Goal: Transaction & Acquisition: Obtain resource

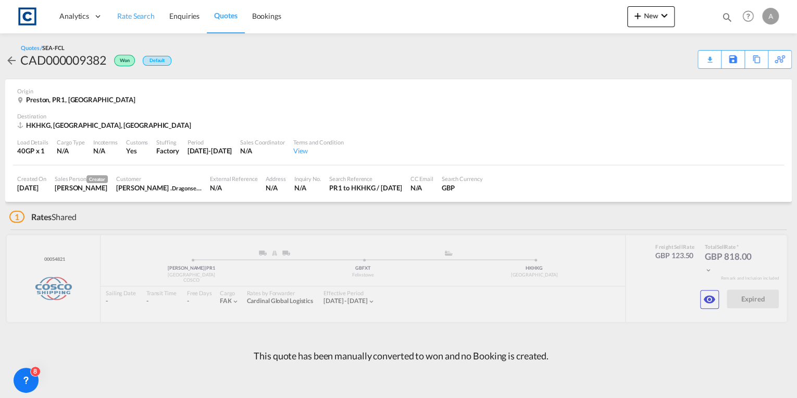
click at [139, 21] on span "Rate Search" at bounding box center [136, 16] width 38 height 10
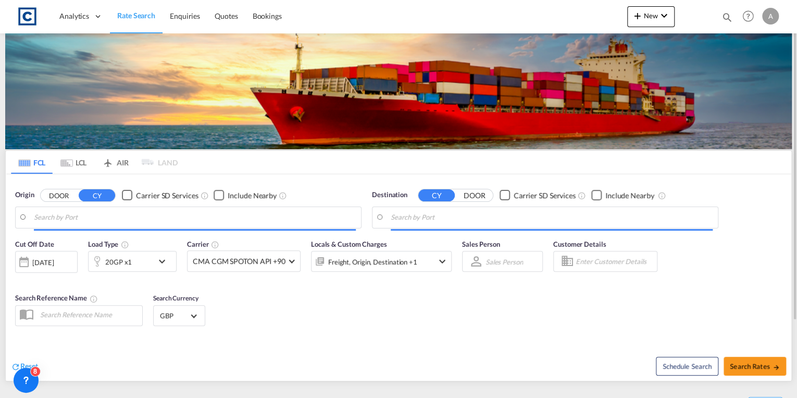
type input "GB-PR1, [GEOGRAPHIC_DATA]"
type input "[GEOGRAPHIC_DATA], HKHKG"
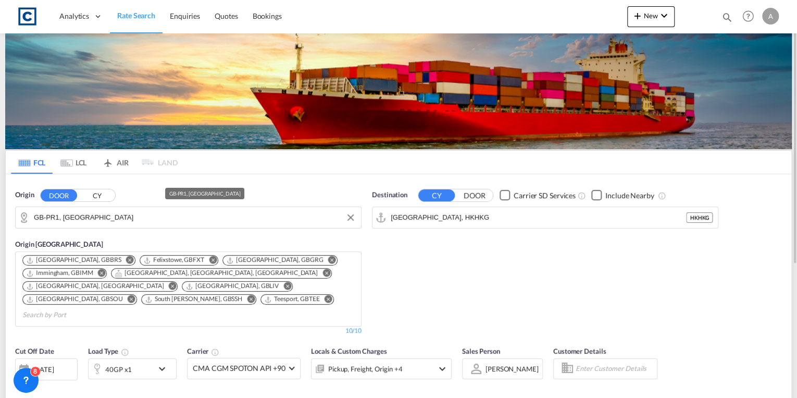
click at [115, 213] on input "GB-PR1, [GEOGRAPHIC_DATA]" at bounding box center [195, 217] width 322 height 16
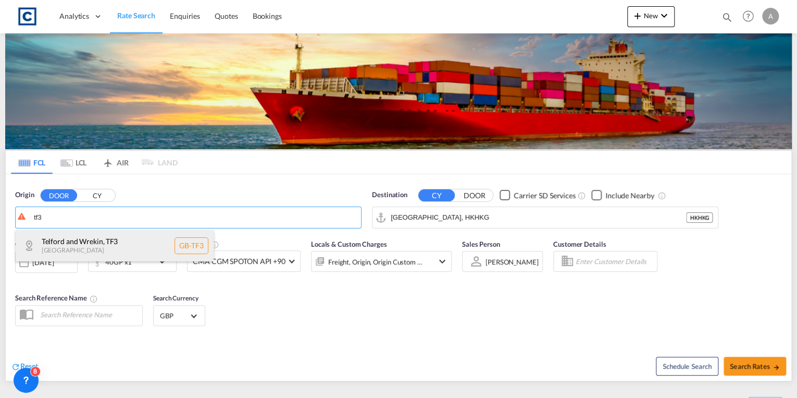
click at [110, 242] on div "Telford and Wrekin , TF3 [GEOGRAPHIC_DATA] [GEOGRAPHIC_DATA]-TF3" at bounding box center [115, 245] width 198 height 31
type input "GB-TF3, Telford and Wrekin"
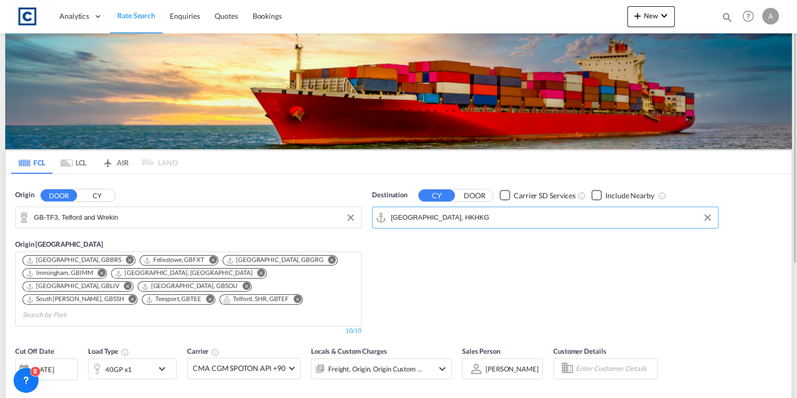
click at [512, 216] on input "[GEOGRAPHIC_DATA], HKHKG" at bounding box center [552, 217] width 322 height 16
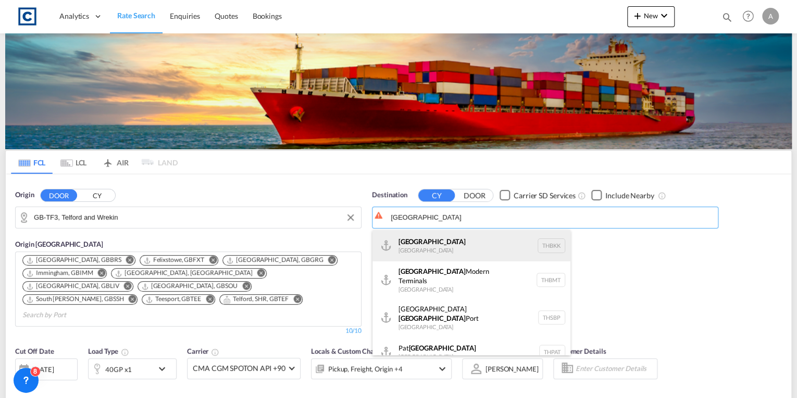
click at [471, 250] on div "[GEOGRAPHIC_DATA] [GEOGRAPHIC_DATA] THBKK" at bounding box center [472, 245] width 198 height 31
type input "[GEOGRAPHIC_DATA], THBKK"
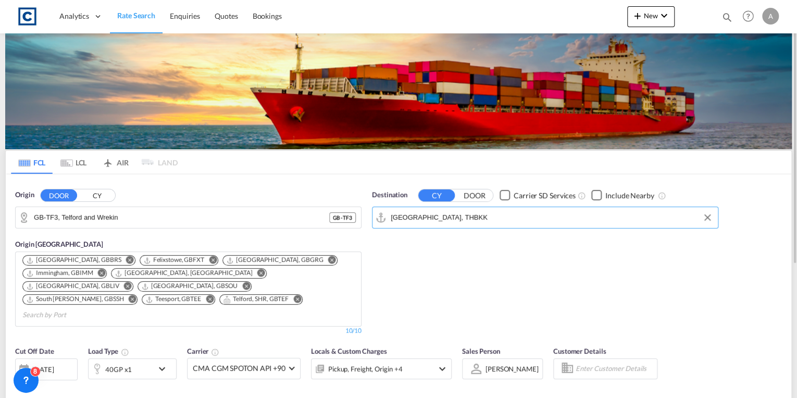
scroll to position [125, 0]
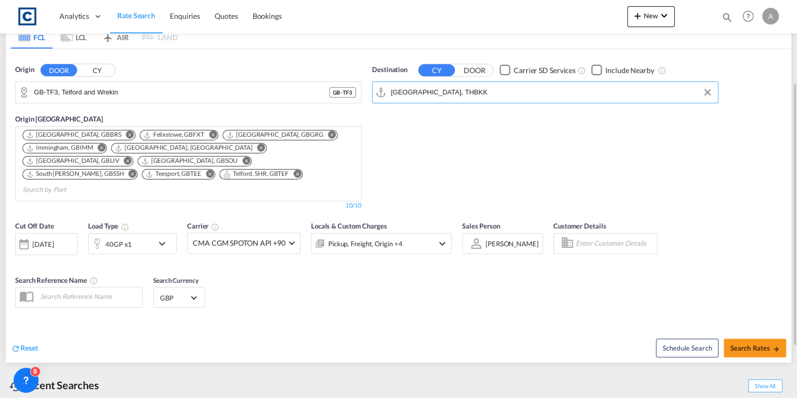
click at [163, 237] on md-icon "icon-chevron-down" at bounding box center [165, 243] width 18 height 13
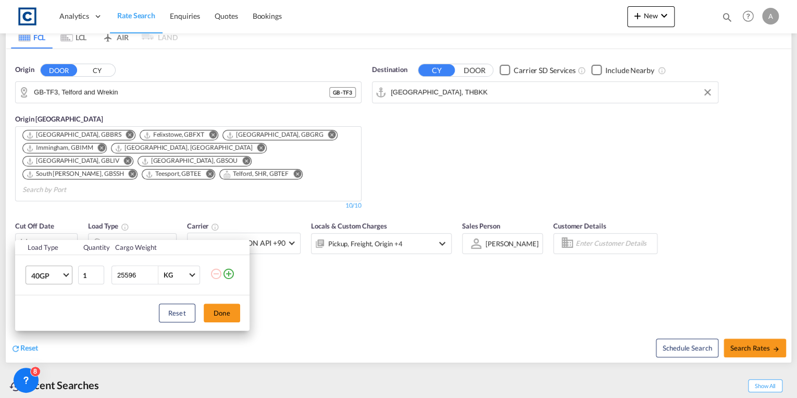
click at [69, 274] on md-select-value "40GP" at bounding box center [51, 275] width 42 height 18
click at [46, 252] on div "20GP" at bounding box center [40, 250] width 18 height 10
click at [217, 310] on button "Done" at bounding box center [222, 312] width 36 height 19
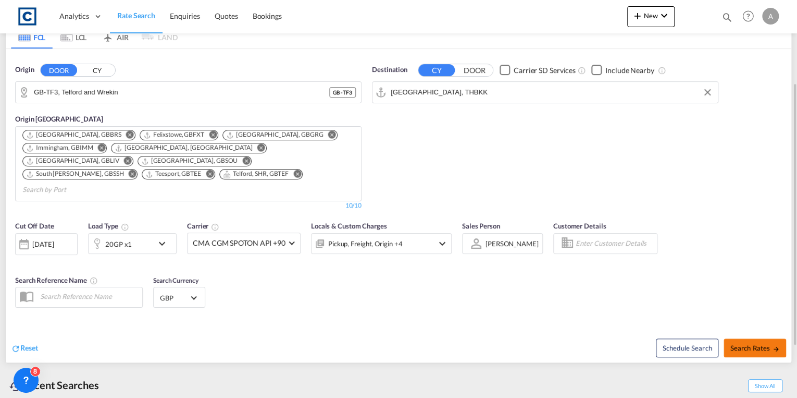
click at [765, 338] on button "Search Rates" at bounding box center [755, 347] width 63 height 19
type input "TF3 to THBKK / [DATE]"
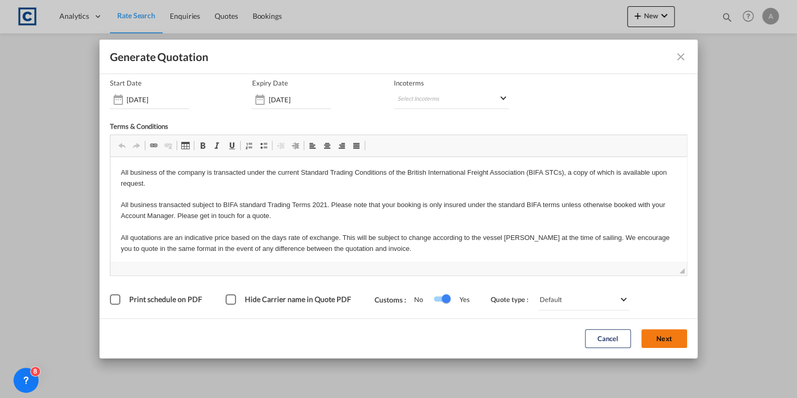
click at [648, 336] on button "Next" at bounding box center [664, 338] width 46 height 19
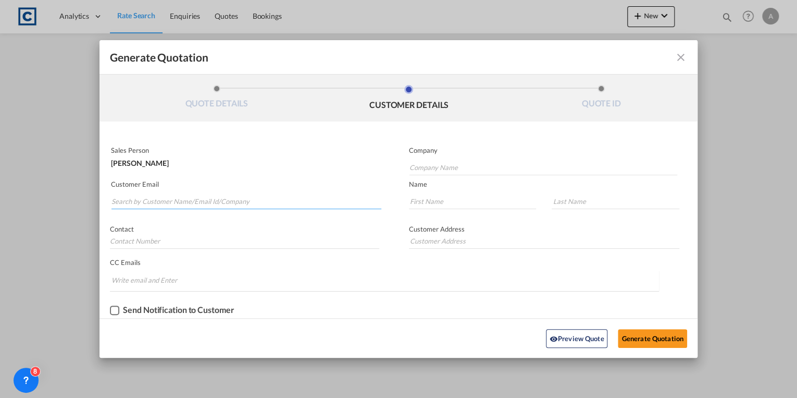
click at [202, 203] on input "Search by Customer Name/Email Id/Company" at bounding box center [247, 201] width 270 height 16
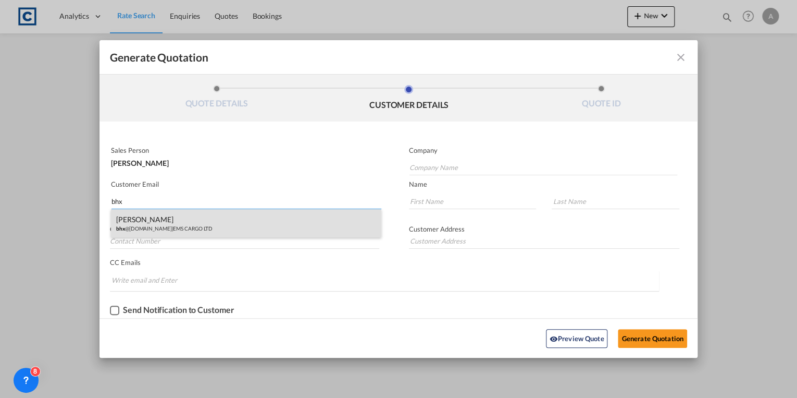
type input "bhx"
click at [213, 228] on div "[PERSON_NAME] bhx @[DOMAIN_NAME] | EMS CARGO LTD" at bounding box center [246, 223] width 270 height 28
type input "EMS CARGO LTD"
type input "[EMAIL_ADDRESS][DOMAIN_NAME]"
type input "[PERSON_NAME]"
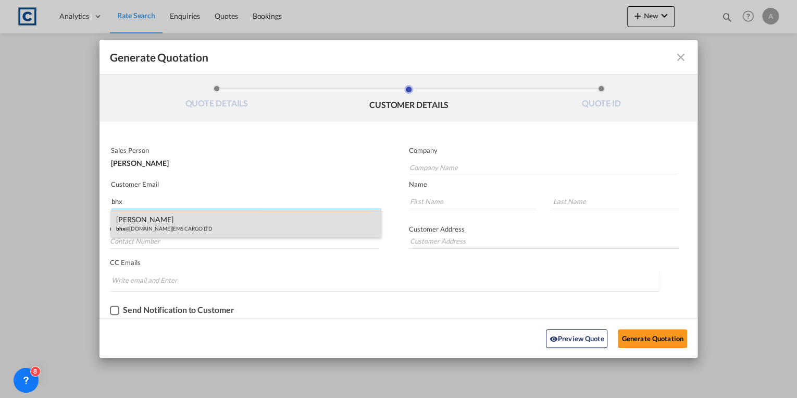
type input "Wynter"
type input "44 .121-711 4806"
type input "[STREET_ADDRESS]"
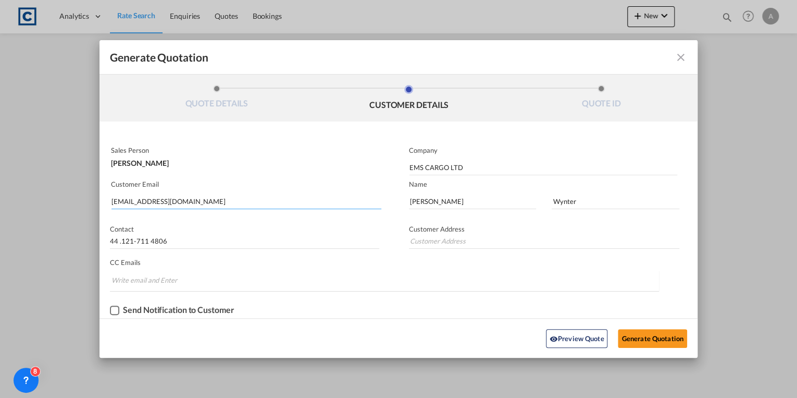
type input "[STREET_ADDRESS]"
click at [115, 310] on div "Checkbox No Ink" at bounding box center [114, 309] width 9 height 9
click at [639, 338] on button "Generate Quotation" at bounding box center [652, 338] width 69 height 19
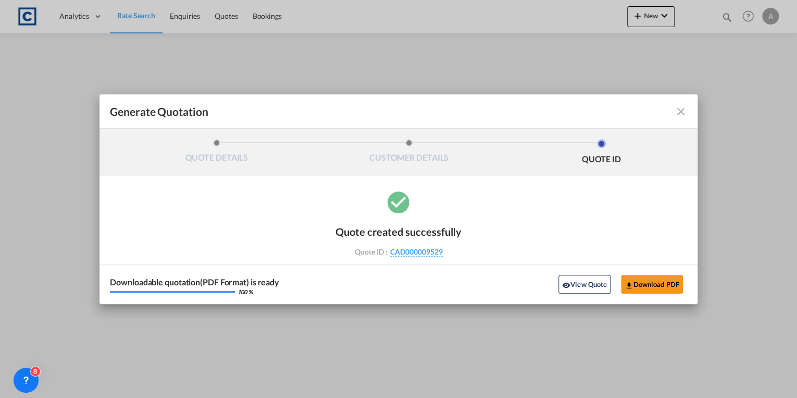
click at [680, 113] on md-icon "icon-close fg-AAA8AD cursor m-0" at bounding box center [681, 111] width 13 height 13
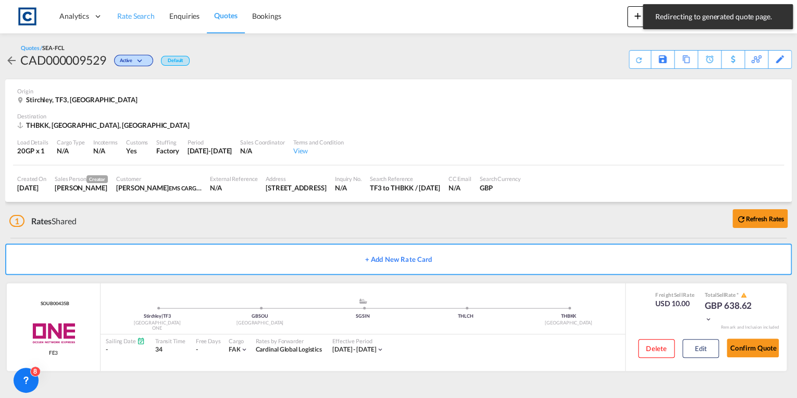
click at [138, 17] on span "Rate Search" at bounding box center [136, 15] width 38 height 9
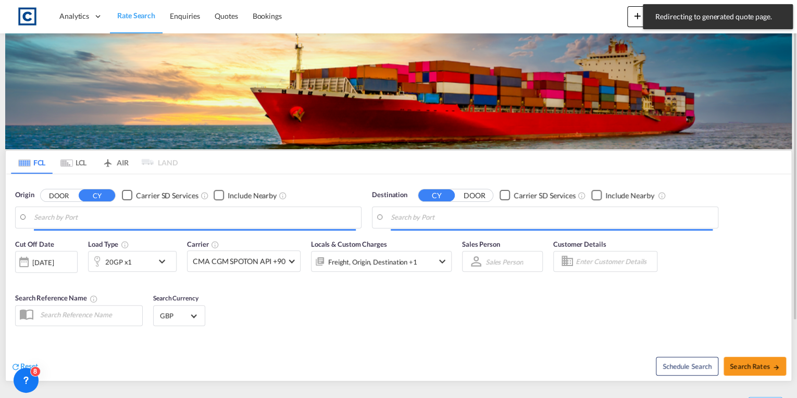
type input "GB-TF3, Telford and Wrekin"
type input "[GEOGRAPHIC_DATA], THBKK"
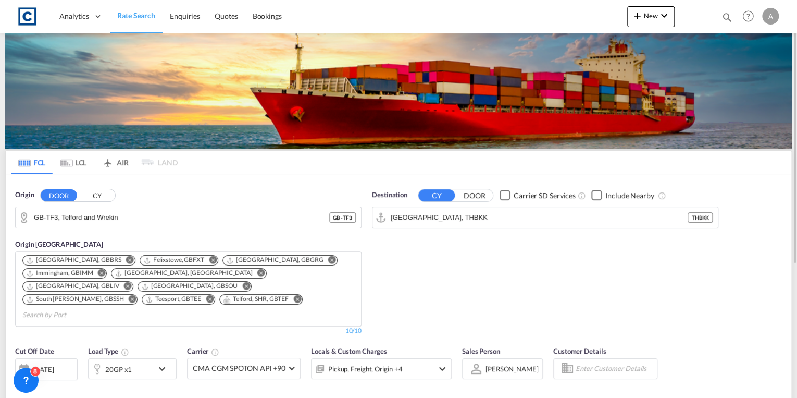
scroll to position [125, 0]
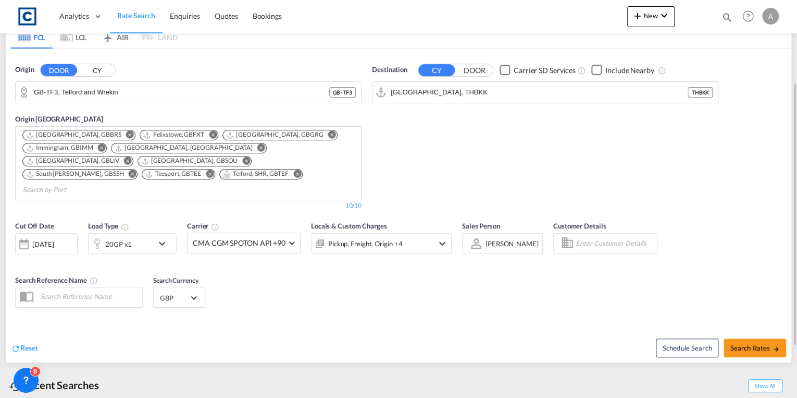
click at [150, 233] on div "20GP x1" at bounding box center [121, 243] width 65 height 21
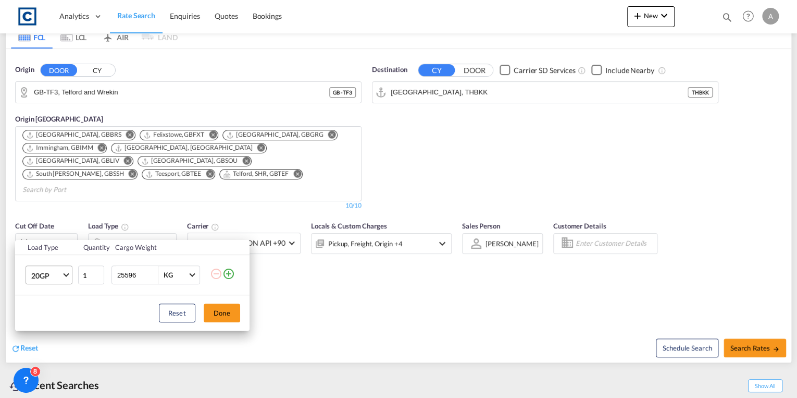
click at [61, 276] on md-select-value "20GP" at bounding box center [51, 275] width 42 height 18
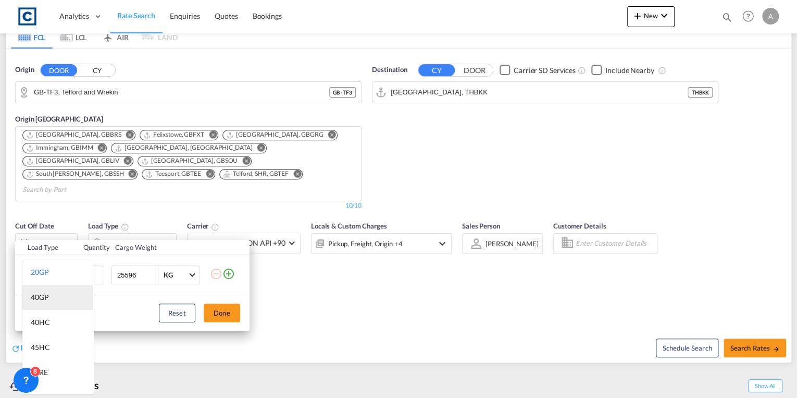
click at [53, 295] on md-option "40GP" at bounding box center [57, 297] width 71 height 25
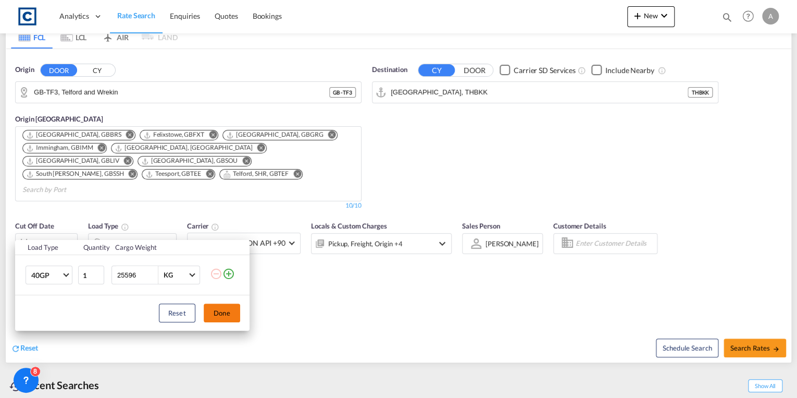
click at [218, 311] on button "Done" at bounding box center [222, 312] width 36 height 19
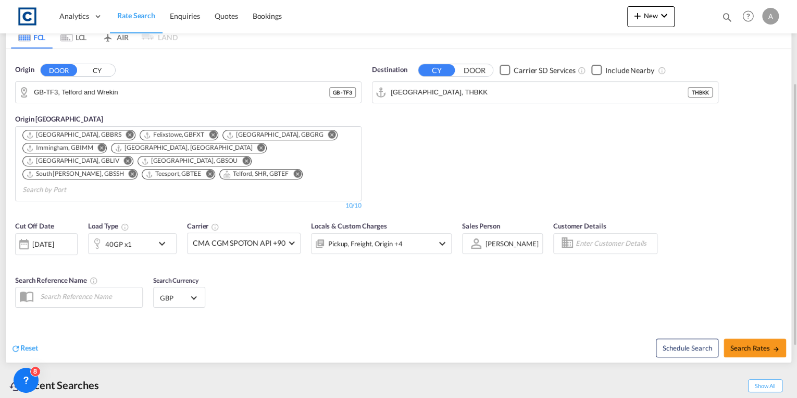
click at [161, 237] on md-icon "icon-chevron-down" at bounding box center [165, 243] width 18 height 13
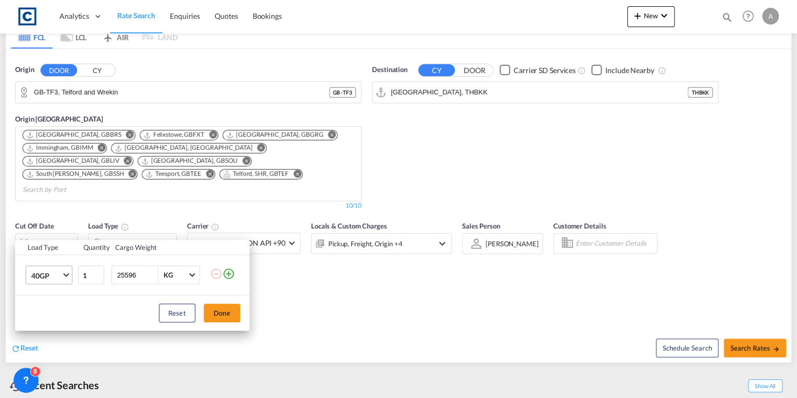
click at [63, 278] on md-select-value "40GP" at bounding box center [51, 275] width 42 height 18
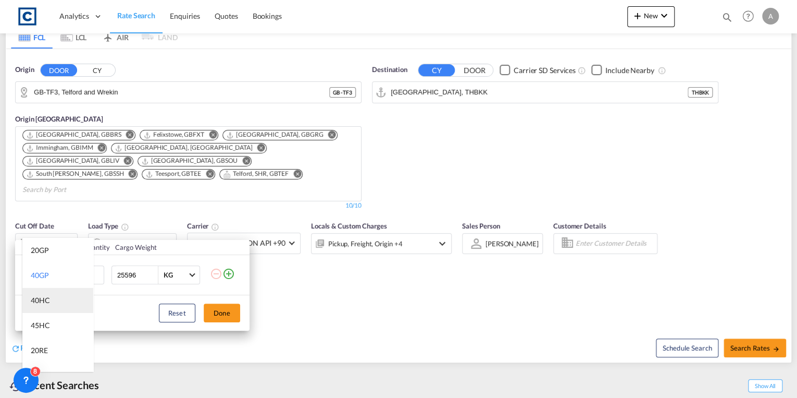
click at [50, 297] on md-option "40HC" at bounding box center [57, 300] width 71 height 25
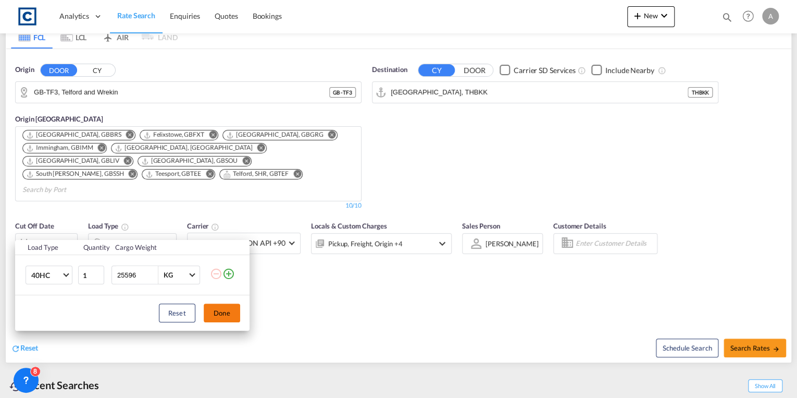
click at [215, 308] on button "Done" at bounding box center [222, 312] width 36 height 19
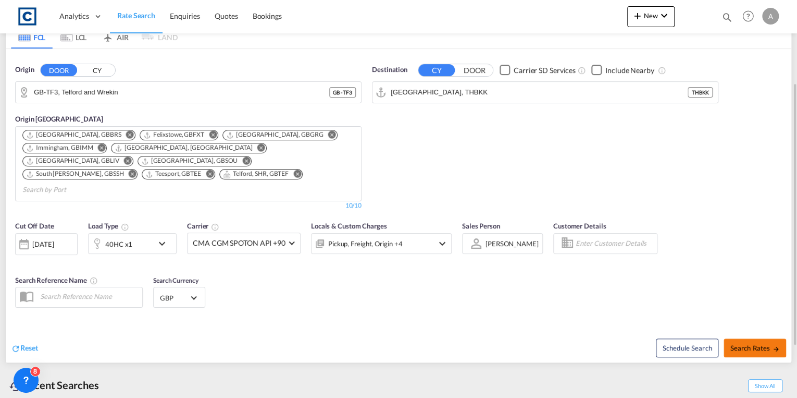
click at [746, 343] on span "Search Rates" at bounding box center [755, 347] width 50 height 8
type input "TF3 to THBKK / [DATE]"
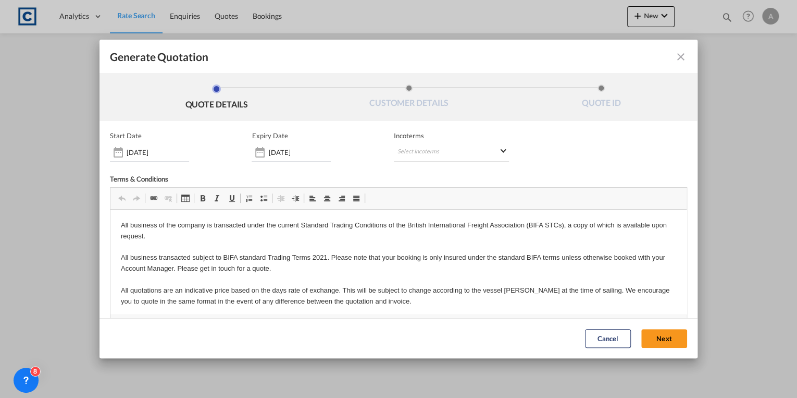
scroll to position [53, 0]
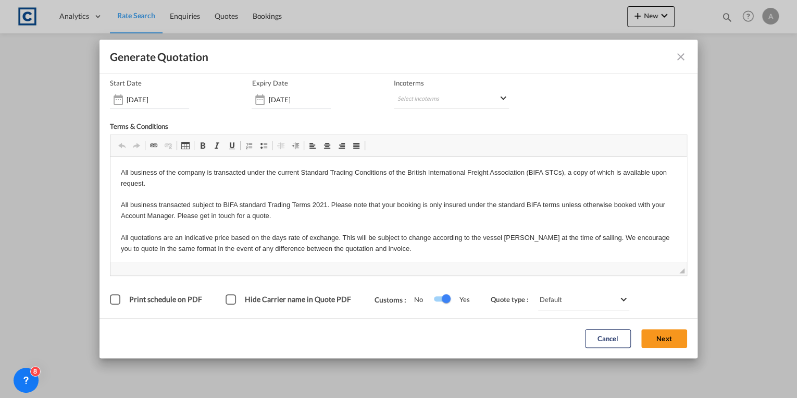
click at [668, 339] on button "Next" at bounding box center [664, 338] width 46 height 19
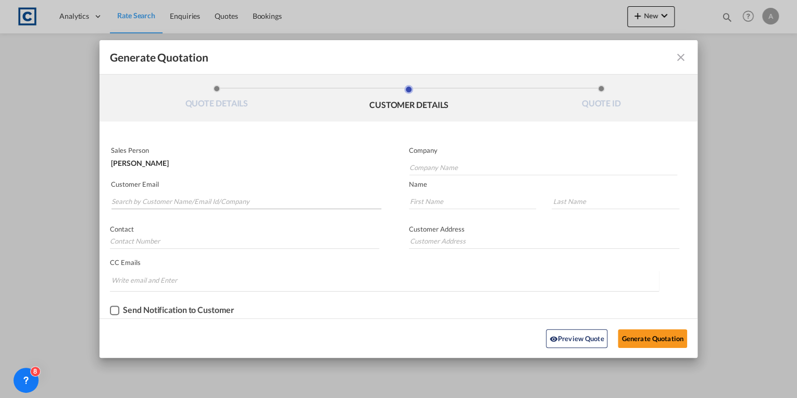
scroll to position [0, 0]
click at [202, 201] on input "Search by Customer Name/Email Id/Company" at bounding box center [247, 201] width 270 height 16
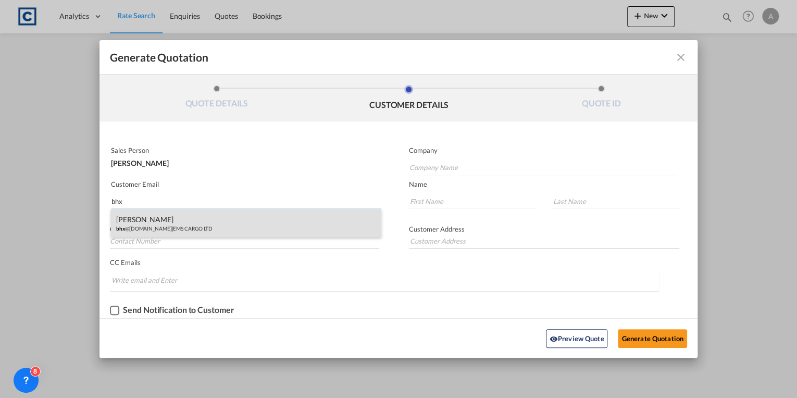
type input "bhx"
click at [245, 227] on div "[PERSON_NAME] bhx @[DOMAIN_NAME] | EMS CARGO LTD" at bounding box center [246, 223] width 270 height 28
type input "EMS CARGO LTD"
type input "[EMAIL_ADDRESS][DOMAIN_NAME]"
type input "[PERSON_NAME]"
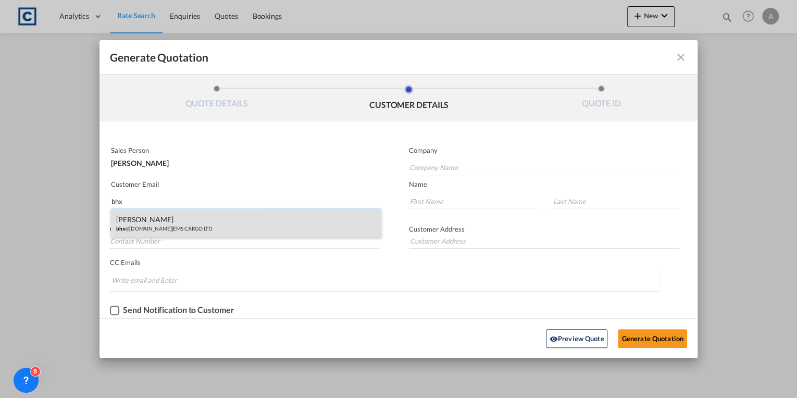
type input "Wynter"
type input "44 .121-711 4806"
type input "[STREET_ADDRESS]"
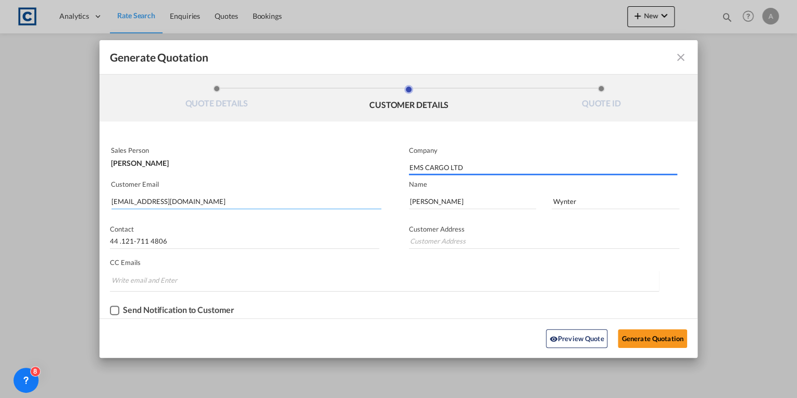
type input "[STREET_ADDRESS]"
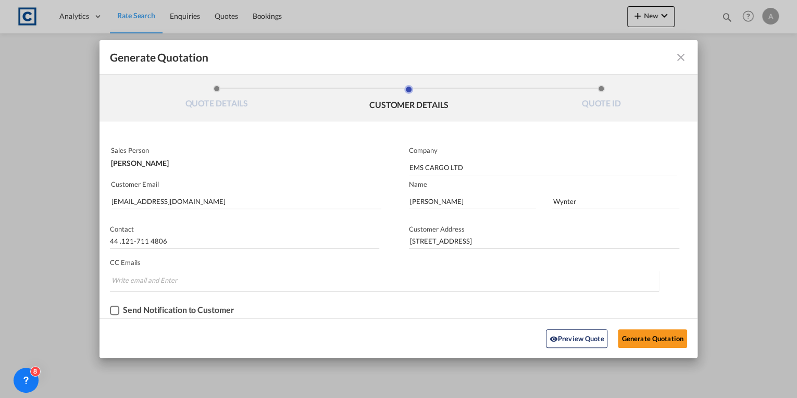
click at [117, 309] on div "Checkbox No Ink" at bounding box center [114, 309] width 9 height 9
click at [634, 335] on button "Generate Quotation" at bounding box center [652, 338] width 69 height 19
